Goal: Task Accomplishment & Management: Manage account settings

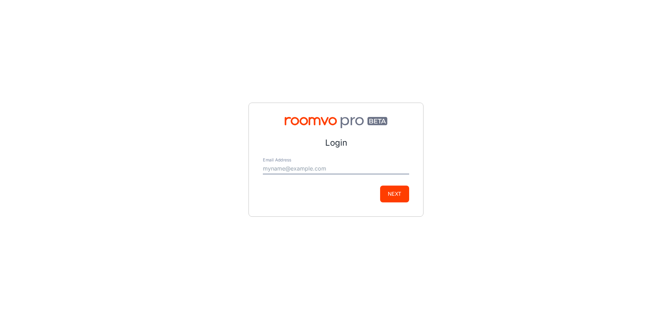
click at [272, 166] on input "Email Address" at bounding box center [336, 168] width 146 height 11
type input "[PERSON_NAME][EMAIL_ADDRESS][PERSON_NAME][DOMAIN_NAME]"
click at [386, 193] on button "Next" at bounding box center [394, 194] width 29 height 17
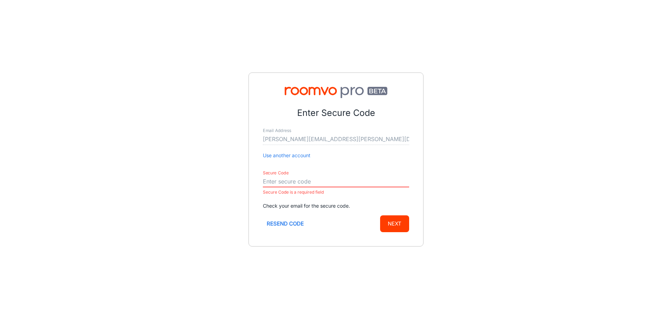
click at [278, 179] on input "Secure Code" at bounding box center [336, 181] width 146 height 11
paste input "758496"
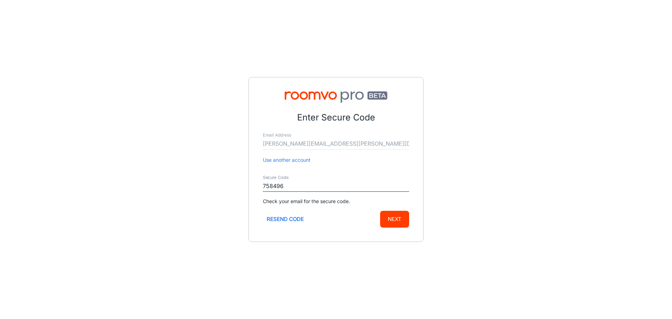
type input "758496"
click at [392, 223] on button "Next" at bounding box center [394, 219] width 29 height 17
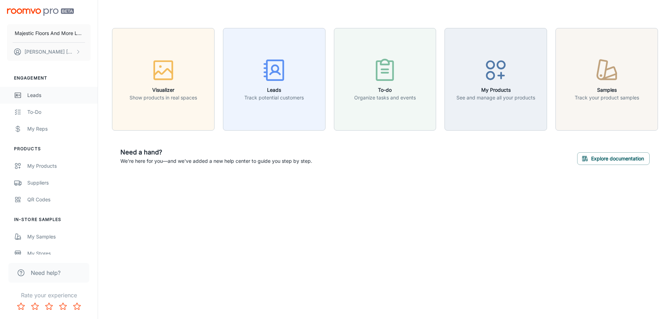
click at [40, 93] on div "Leads" at bounding box center [58, 95] width 63 height 8
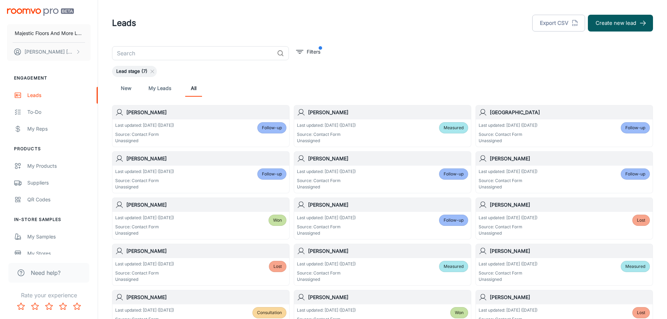
click at [142, 113] on h6 "[PERSON_NAME]" at bounding box center [206, 113] width 160 height 8
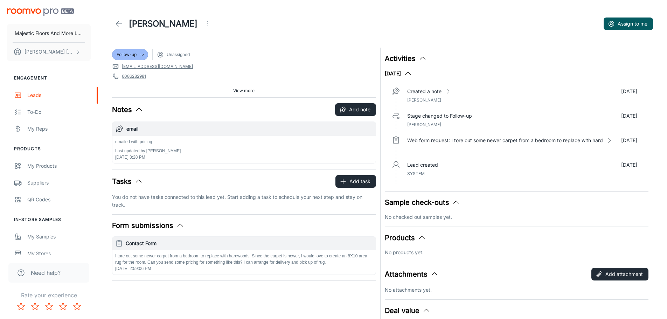
click at [119, 24] on icon at bounding box center [119, 24] width 8 height 8
